Goal: Transaction & Acquisition: Purchase product/service

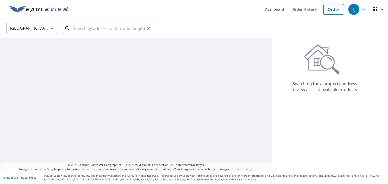
click at [121, 29] on input "text" at bounding box center [109, 28] width 72 height 14
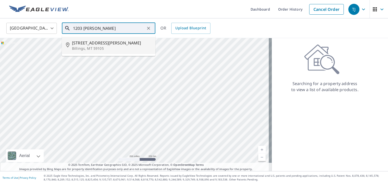
click at [115, 42] on span "[STREET_ADDRESS][PERSON_NAME]" at bounding box center [111, 43] width 79 height 6
type input "[STREET_ADDRESS][PERSON_NAME][PERSON_NAME]"
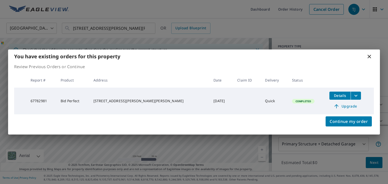
click at [332, 97] on span "Details" at bounding box center [339, 95] width 15 height 5
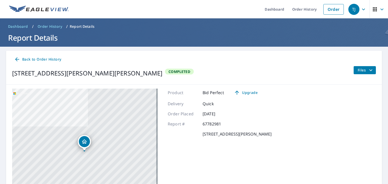
scroll to position [51, 0]
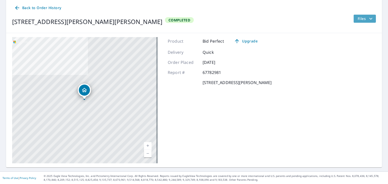
click at [357, 16] on span "Files" at bounding box center [365, 19] width 16 height 6
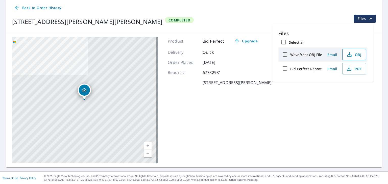
click at [347, 56] on icon "button" at bounding box center [349, 54] width 6 height 6
click at [355, 68] on span "PDF" at bounding box center [353, 69] width 16 height 6
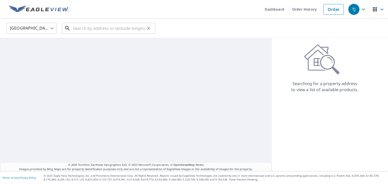
click at [113, 30] on input "text" at bounding box center [109, 28] width 72 height 14
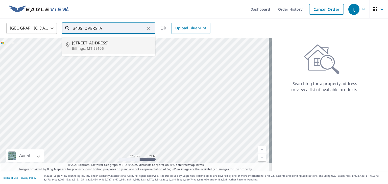
click at [86, 40] on span "[STREET_ADDRESS]" at bounding box center [111, 43] width 79 height 6
type input "[STREET_ADDRESS]"
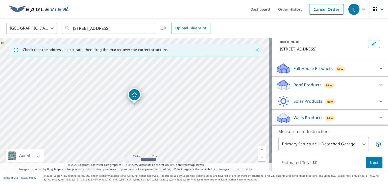
click at [303, 88] on div "Roof Products New" at bounding box center [325, 85] width 99 height 12
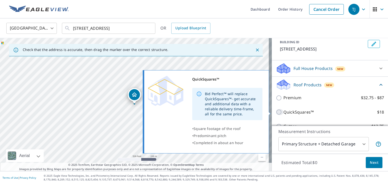
click at [276, 113] on input "QuickSquares™ $18" at bounding box center [280, 112] width 8 height 6
checkbox input "true"
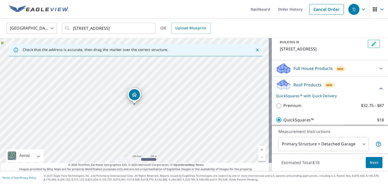
scroll to position [91, 0]
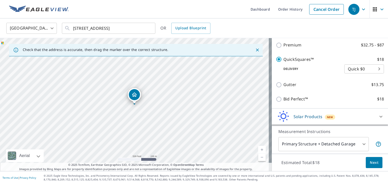
click at [369, 160] on span "Next" at bounding box center [373, 162] width 9 height 6
